Goal: Task Accomplishment & Management: Use online tool/utility

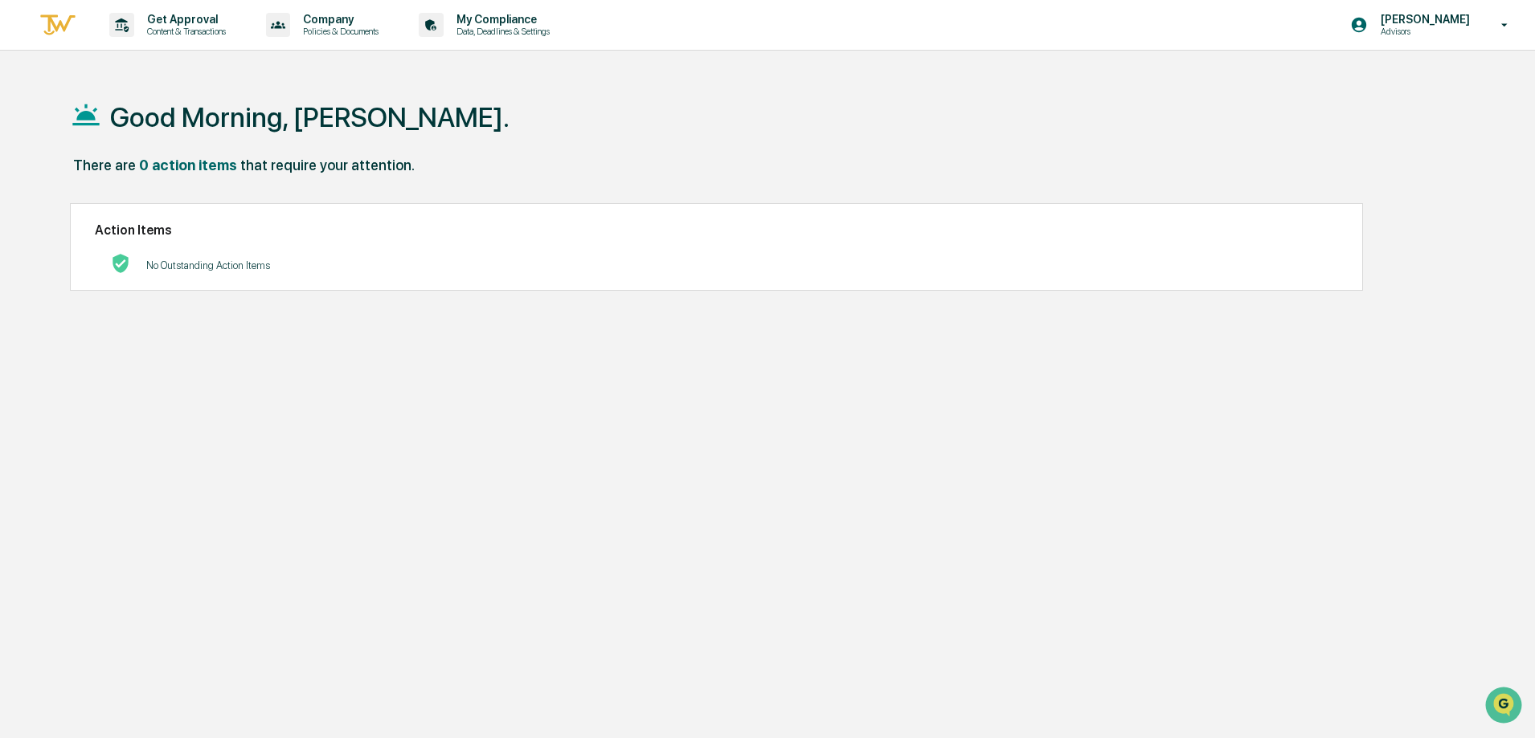
click at [1488, 31] on div "Eric Vermulm Advisors" at bounding box center [1434, 25] width 201 height 50
click at [1419, 76] on li "Switch to Admin view..." at bounding box center [1417, 82] width 225 height 30
